Goal: Task Accomplishment & Management: Manage account settings

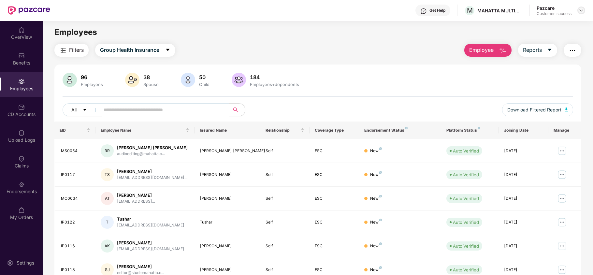
click at [584, 10] on div at bounding box center [581, 11] width 8 height 8
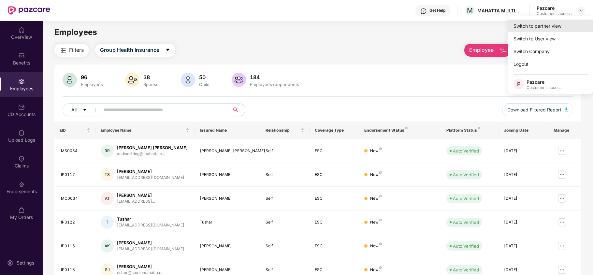
click at [554, 24] on div "Switch to partner view" at bounding box center [550, 26] width 85 height 13
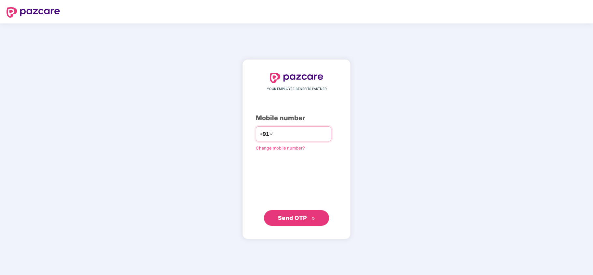
paste input "**********"
type input "**********"
click at [288, 217] on span "Send OTP" at bounding box center [292, 217] width 29 height 7
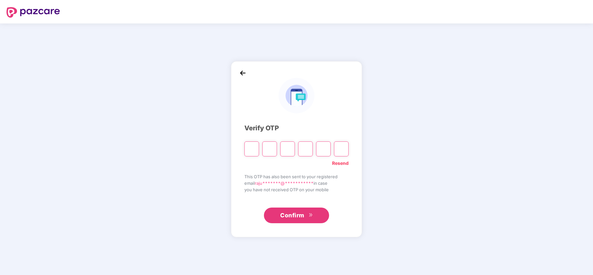
type input "*"
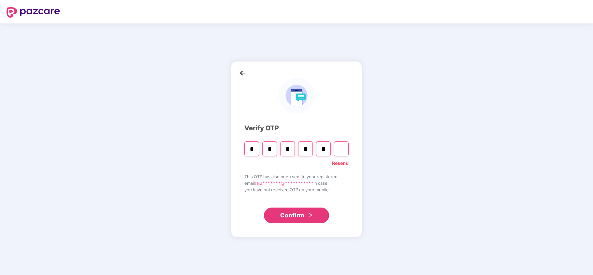
type input "*"
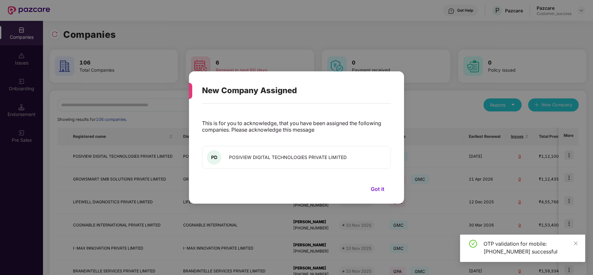
click at [378, 188] on button "Got it" at bounding box center [377, 189] width 27 height 10
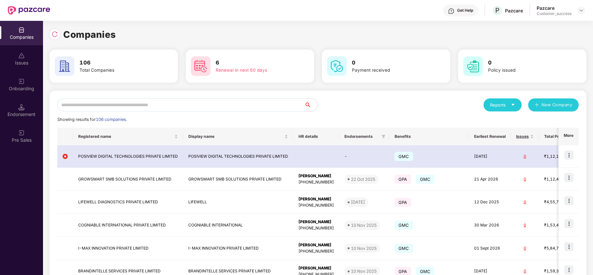
click at [111, 108] on input "text" at bounding box center [180, 104] width 247 height 13
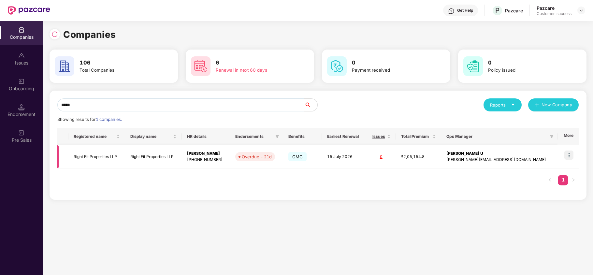
type input "*****"
click at [571, 155] on img at bounding box center [568, 154] width 9 height 9
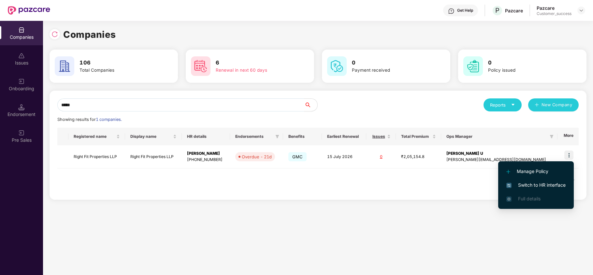
click at [542, 186] on span "Switch to HR interface" at bounding box center [535, 184] width 59 height 7
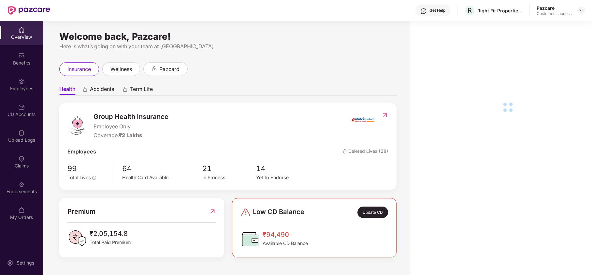
click at [33, 79] on div "Employees" at bounding box center [21, 84] width 43 height 24
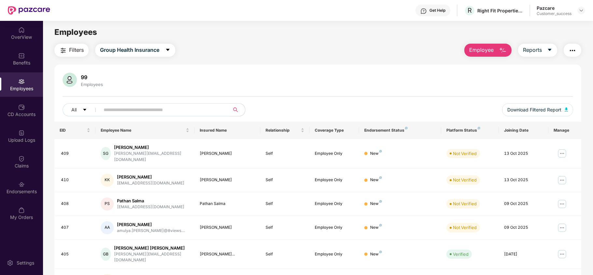
click at [150, 110] on input "text" at bounding box center [162, 110] width 117 height 10
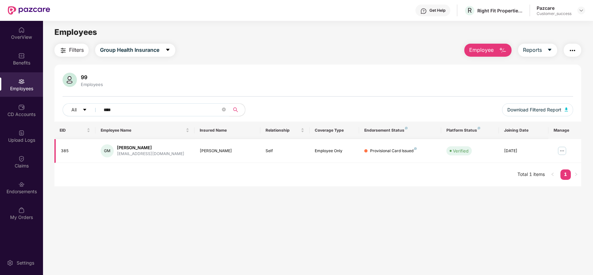
type input "****"
copy div "385"
drag, startPoint x: 76, startPoint y: 150, endPoint x: 139, endPoint y: 204, distance: 83.3
click at [139, 204] on main "Employees Filters Group Health Insurance Employee Reports 99 Employees All ****…" at bounding box center [317, 158] width 549 height 275
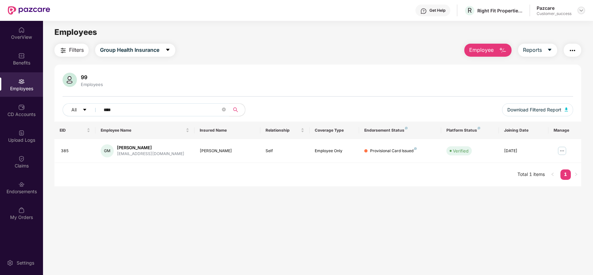
click at [579, 9] on img at bounding box center [580, 10] width 5 height 5
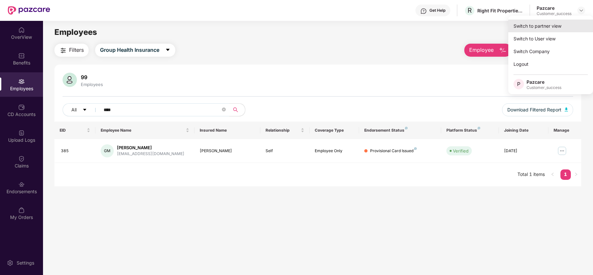
click at [557, 20] on div "Switch to partner view" at bounding box center [550, 26] width 85 height 13
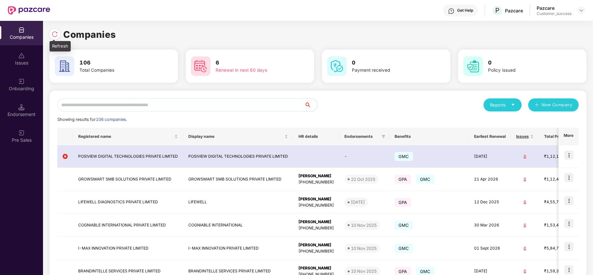
click at [53, 33] on img at bounding box center [54, 34] width 7 height 7
click at [163, 102] on input "text" at bounding box center [180, 104] width 247 height 13
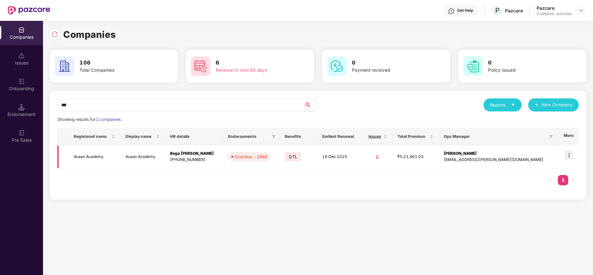
type input "***"
click at [567, 154] on img at bounding box center [568, 154] width 9 height 9
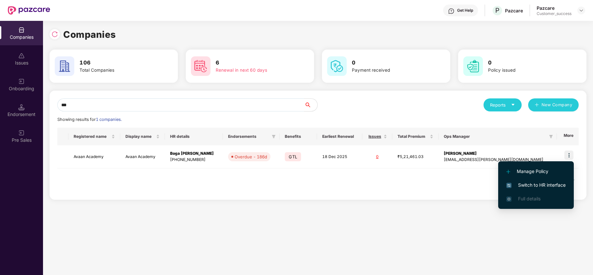
click at [447, 223] on div "Companies 106 Total Companies 6 Renewal in next 60 days 0 Payment received 0 Po…" at bounding box center [318, 148] width 550 height 254
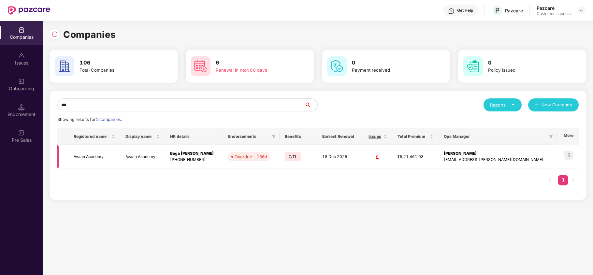
click at [565, 152] on img at bounding box center [568, 154] width 9 height 9
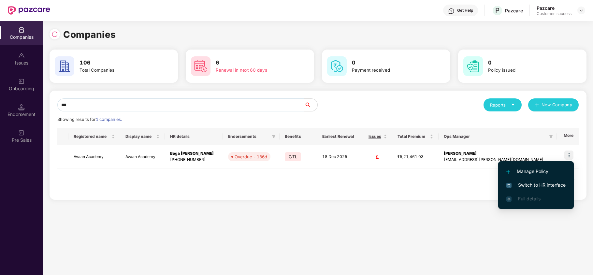
click at [521, 184] on span "Switch to HR interface" at bounding box center [535, 184] width 59 height 7
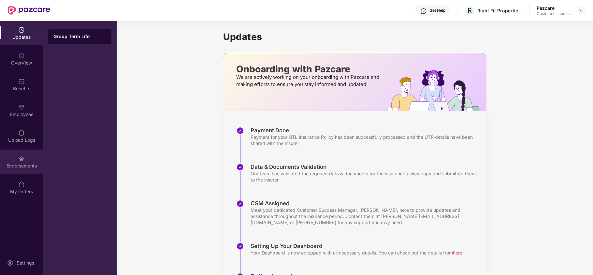
click at [15, 169] on div "Endorsements" at bounding box center [21, 161] width 43 height 24
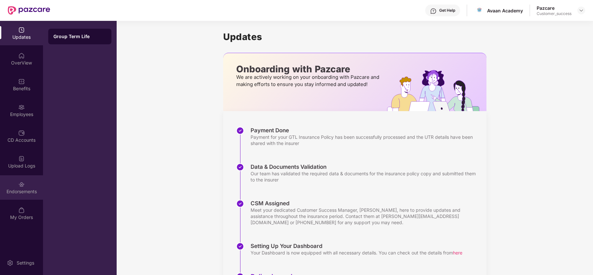
click at [16, 184] on div "Endorsements" at bounding box center [21, 187] width 43 height 24
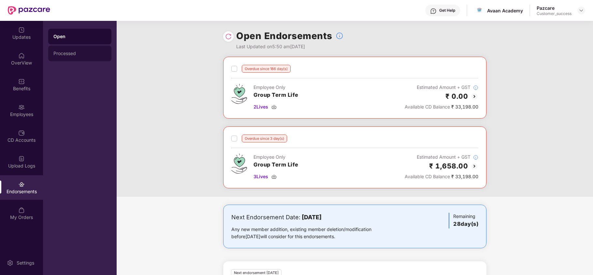
click at [97, 54] on div "Processed" at bounding box center [79, 53] width 53 height 5
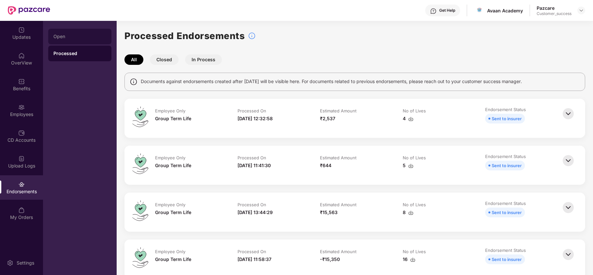
click at [74, 32] on div "Open" at bounding box center [79, 37] width 63 height 16
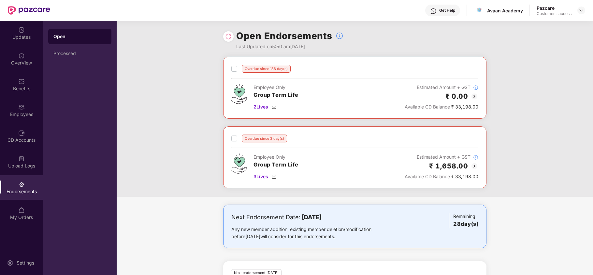
click at [224, 38] on div at bounding box center [228, 36] width 10 height 10
click at [227, 41] on div at bounding box center [228, 36] width 10 height 10
click at [225, 36] on img at bounding box center [228, 36] width 7 height 7
